Goal: Information Seeking & Learning: Learn about a topic

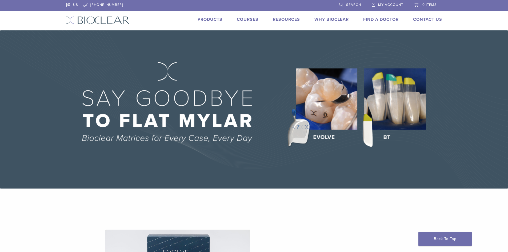
click at [215, 19] on link "Products" at bounding box center [210, 19] width 25 height 5
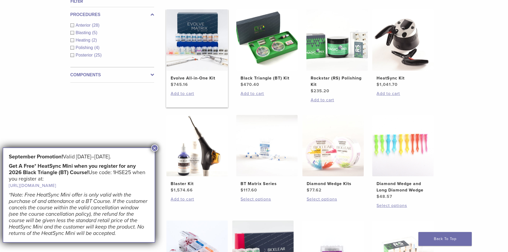
scroll to position [213, 0]
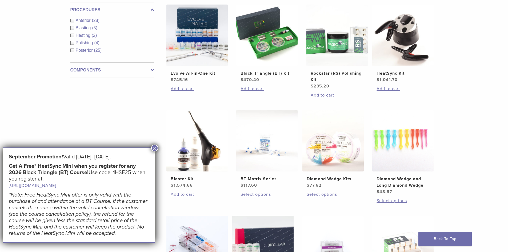
click at [155, 149] on button "×" at bounding box center [154, 148] width 7 height 7
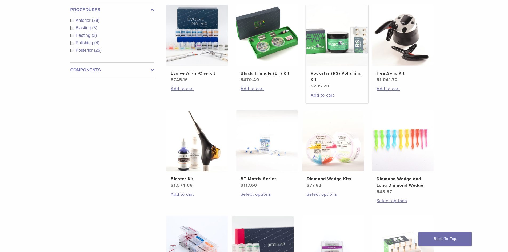
click at [340, 55] on img at bounding box center [336, 35] width 61 height 61
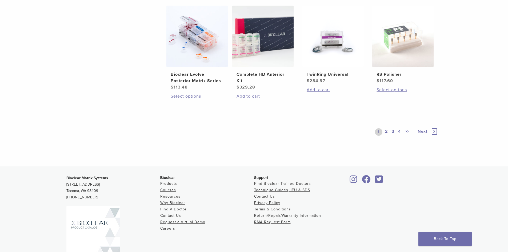
scroll to position [427, 0]
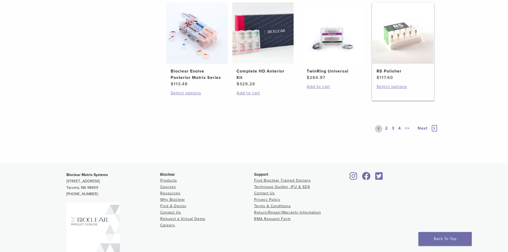
click at [400, 57] on img at bounding box center [402, 32] width 61 height 61
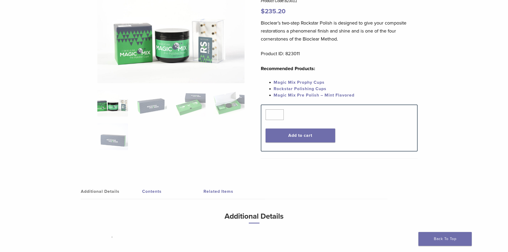
scroll to position [133, 0]
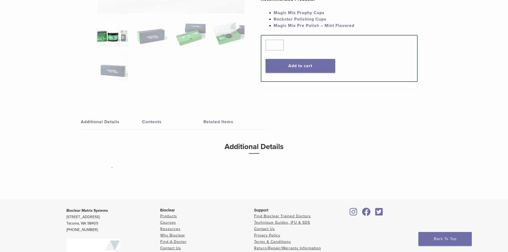
click at [221, 120] on link "Related Items" at bounding box center [234, 121] width 61 height 15
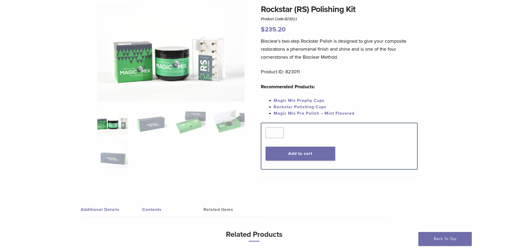
scroll to position [27, 0]
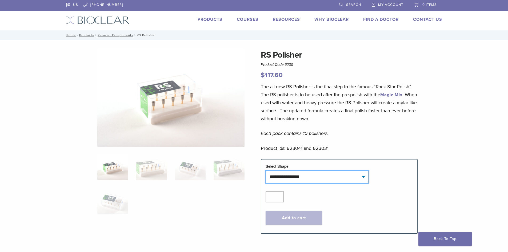
click at [355, 174] on select "**********" at bounding box center [317, 177] width 103 height 12
click at [266, 171] on select "**********" at bounding box center [317, 177] width 103 height 12
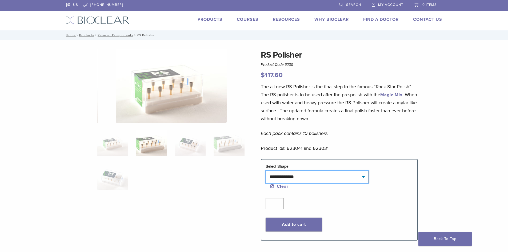
click at [310, 174] on select "**********" at bounding box center [317, 177] width 103 height 12
select select "*****"
click at [266, 171] on select "**********" at bounding box center [317, 177] width 103 height 12
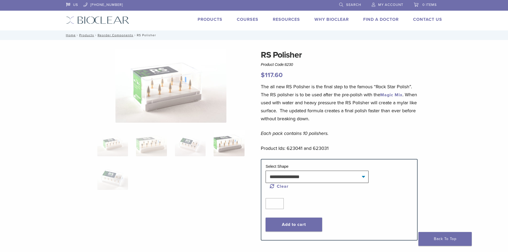
click at [209, 19] on link "Products" at bounding box center [210, 19] width 25 height 5
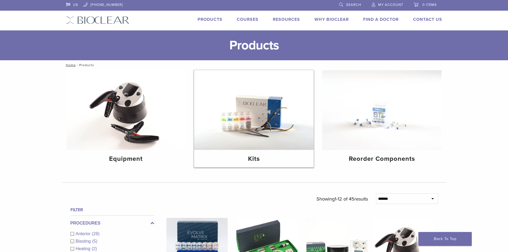
click at [257, 126] on img at bounding box center [254, 110] width 120 height 80
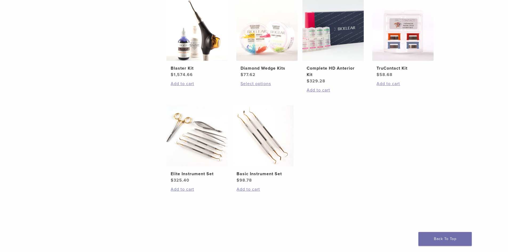
scroll to position [213, 0]
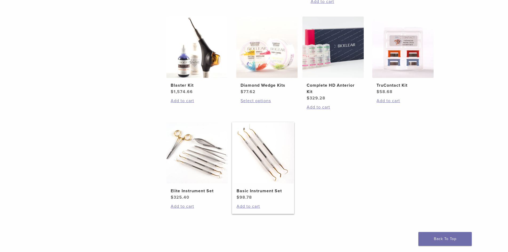
click at [260, 150] on img at bounding box center [262, 152] width 61 height 61
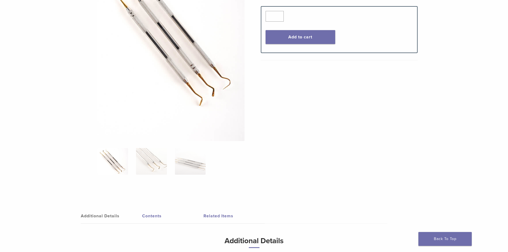
scroll to position [187, 0]
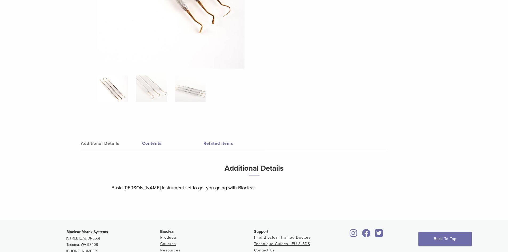
click at [151, 142] on link "Contents" at bounding box center [172, 143] width 61 height 15
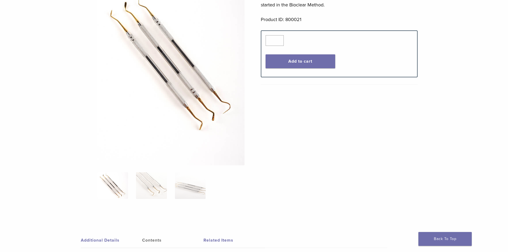
scroll to position [80, 0]
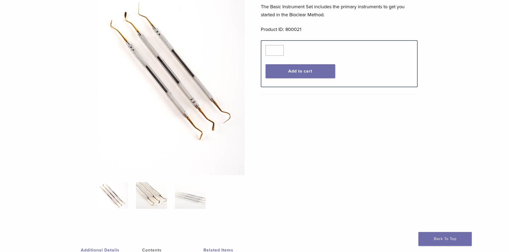
click at [158, 197] on img at bounding box center [151, 195] width 31 height 27
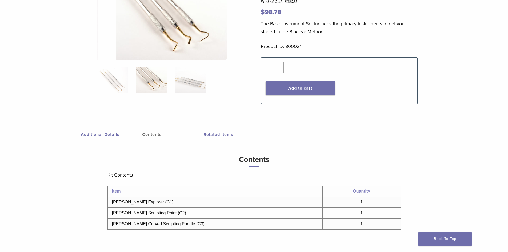
scroll to position [53, 0]
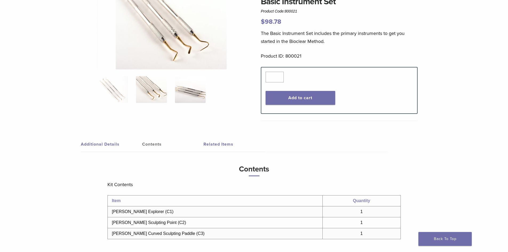
click at [184, 98] on img at bounding box center [190, 89] width 31 height 27
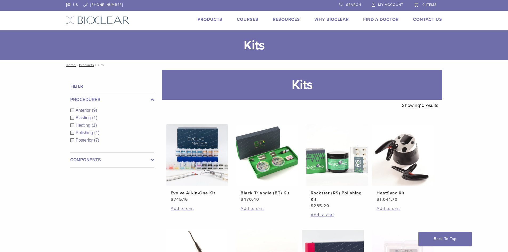
scroll to position [213, 0]
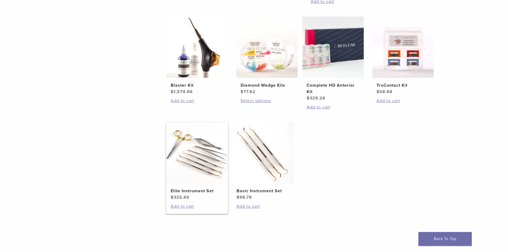
click at [201, 165] on img at bounding box center [196, 152] width 61 height 61
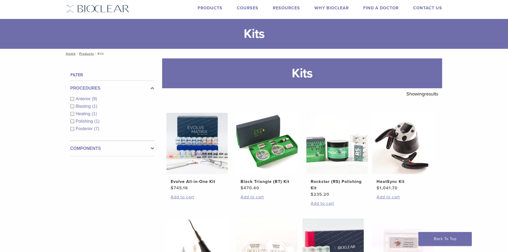
scroll to position [0, 0]
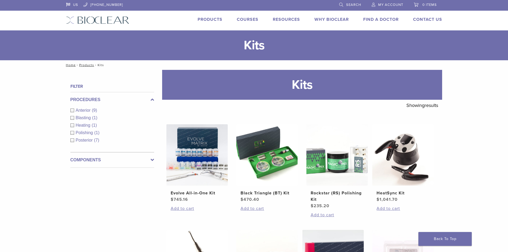
click at [200, 18] on link "Products" at bounding box center [210, 19] width 25 height 5
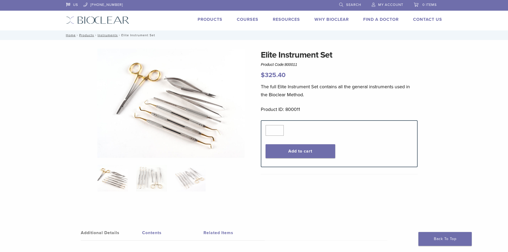
scroll to position [160, 0]
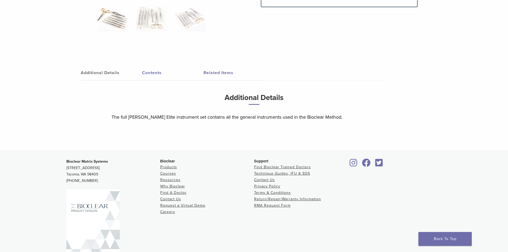
click at [150, 75] on link "Contents" at bounding box center [172, 72] width 61 height 15
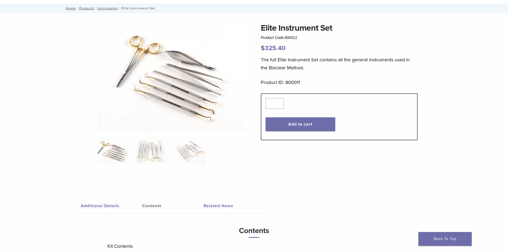
scroll to position [27, 0]
click at [152, 147] on img at bounding box center [151, 151] width 31 height 27
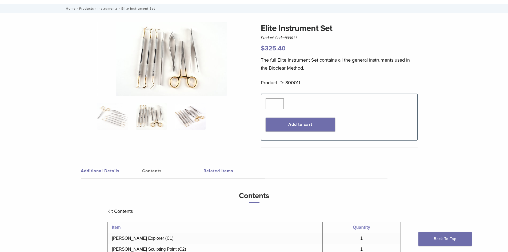
click at [193, 123] on img at bounding box center [190, 116] width 31 height 27
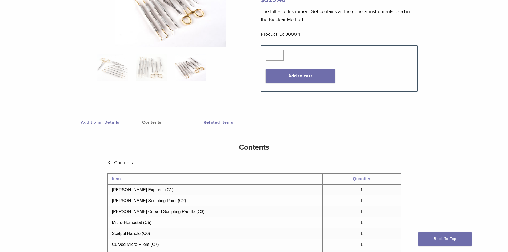
scroll to position [107, 0]
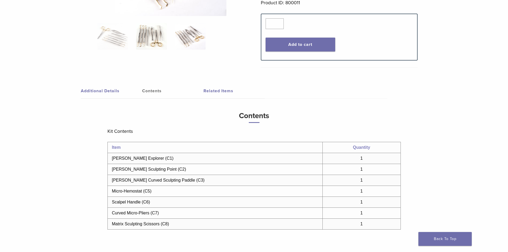
click at [159, 38] on img at bounding box center [151, 36] width 31 height 27
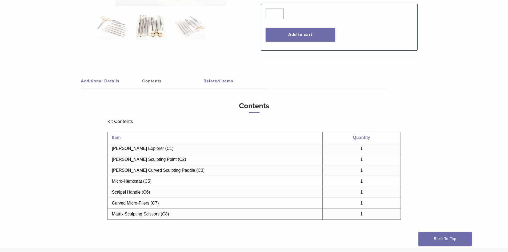
scroll to position [160, 0]
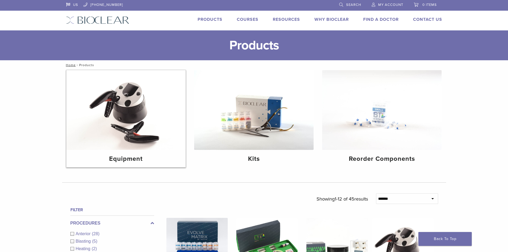
click at [164, 148] on img at bounding box center [126, 110] width 120 height 80
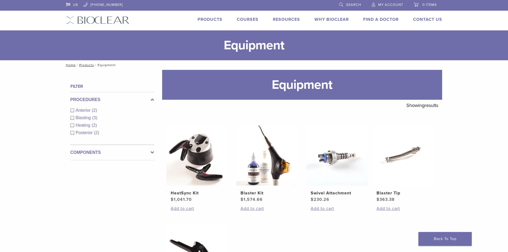
click at [213, 18] on link "Products" at bounding box center [210, 19] width 25 height 5
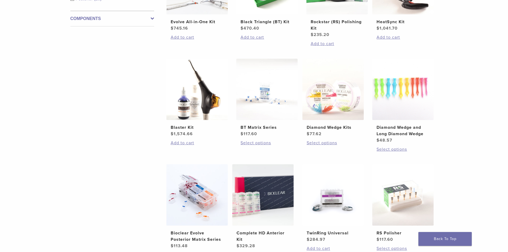
scroll to position [373, 0]
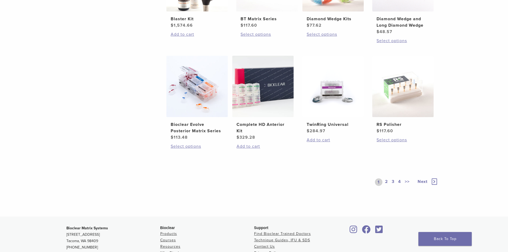
click at [388, 182] on link "2" at bounding box center [386, 181] width 5 height 7
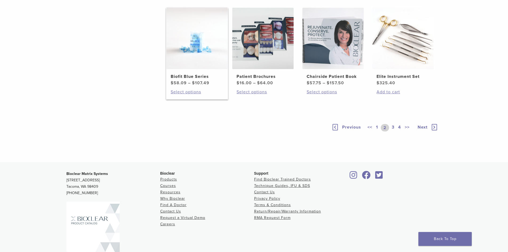
scroll to position [373, 0]
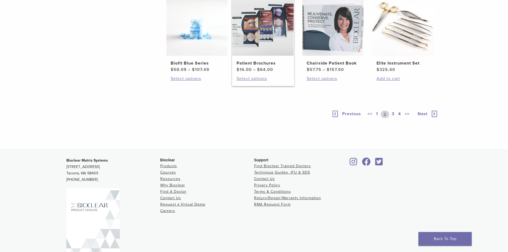
click at [260, 56] on img at bounding box center [262, 24] width 61 height 61
click at [339, 56] on img at bounding box center [332, 24] width 61 height 61
click at [342, 56] on img at bounding box center [332, 24] width 61 height 61
click at [393, 118] on link "3" at bounding box center [393, 114] width 5 height 7
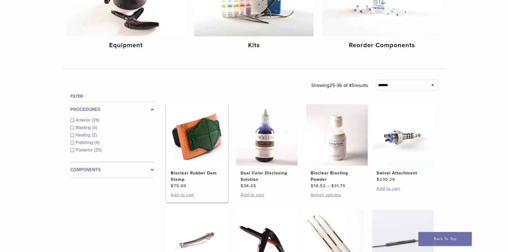
scroll to position [160, 0]
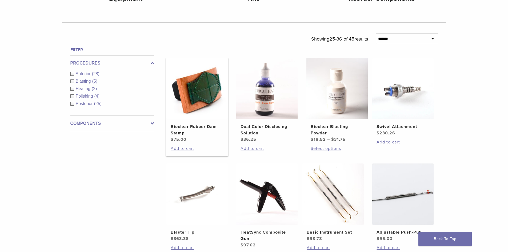
click at [185, 93] on img at bounding box center [196, 88] width 61 height 61
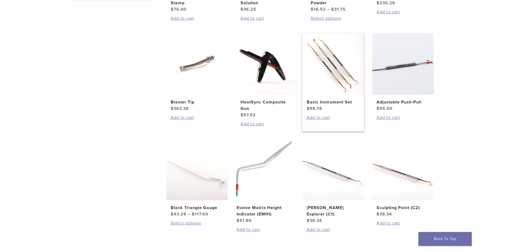
scroll to position [293, 0]
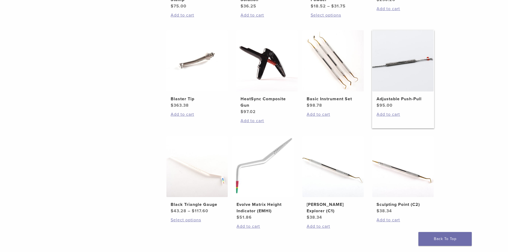
click at [425, 56] on img at bounding box center [402, 60] width 61 height 61
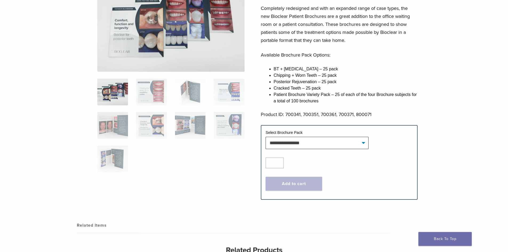
scroll to position [80, 0]
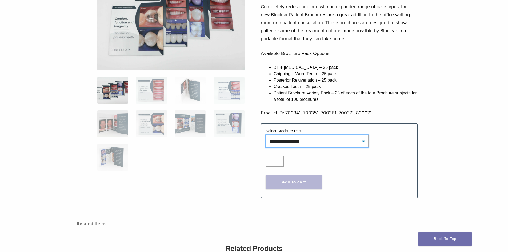
click at [327, 146] on select "**********" at bounding box center [317, 141] width 103 height 12
click at [266, 135] on select "**********" at bounding box center [317, 141] width 103 height 12
select select "**********"
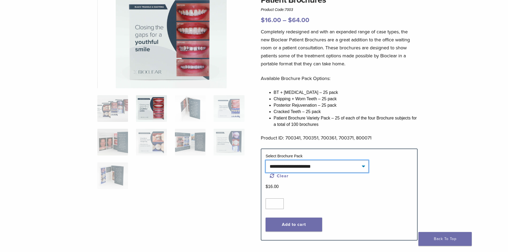
scroll to position [27, 0]
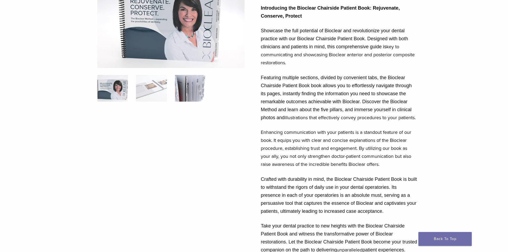
scroll to position [80, 0]
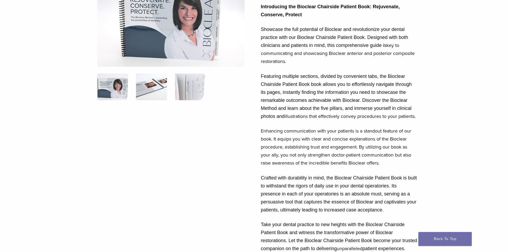
click at [154, 85] on img at bounding box center [151, 87] width 31 height 27
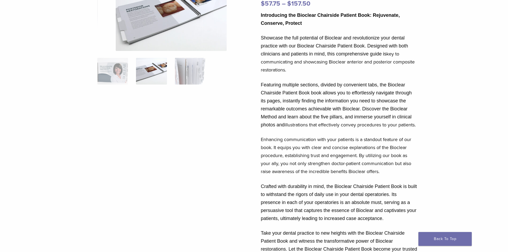
scroll to position [0, 0]
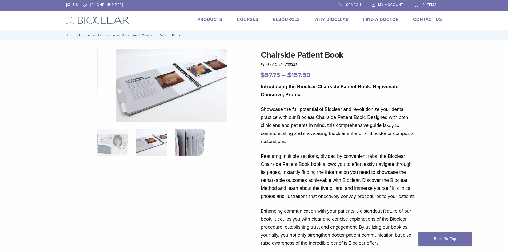
click at [192, 153] on img at bounding box center [190, 142] width 31 height 27
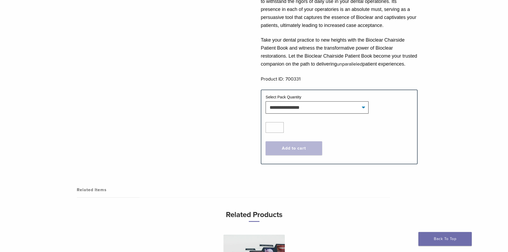
scroll to position [347, 0]
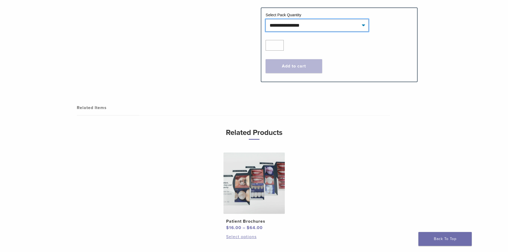
click at [331, 31] on select "**********" at bounding box center [317, 25] width 103 height 12
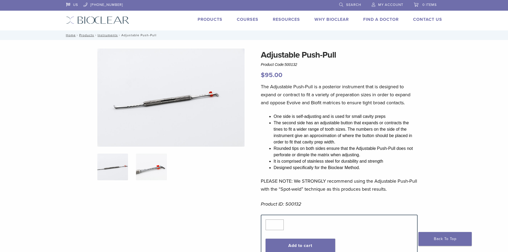
click at [148, 174] on img at bounding box center [151, 167] width 31 height 27
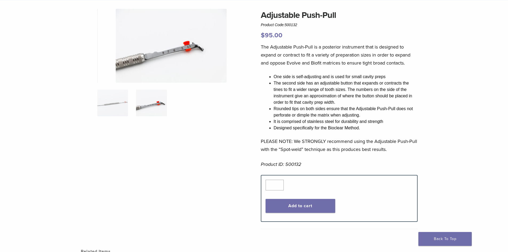
scroll to position [27, 0]
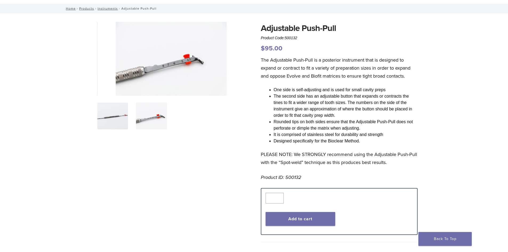
click at [105, 109] on img at bounding box center [112, 116] width 31 height 27
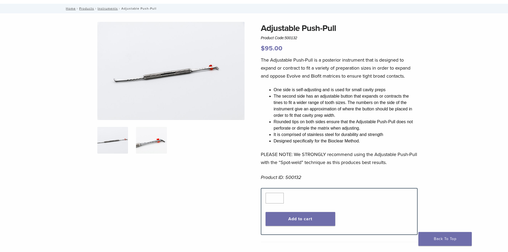
click at [157, 137] on img at bounding box center [151, 140] width 31 height 27
